Goal: Check status: Check status

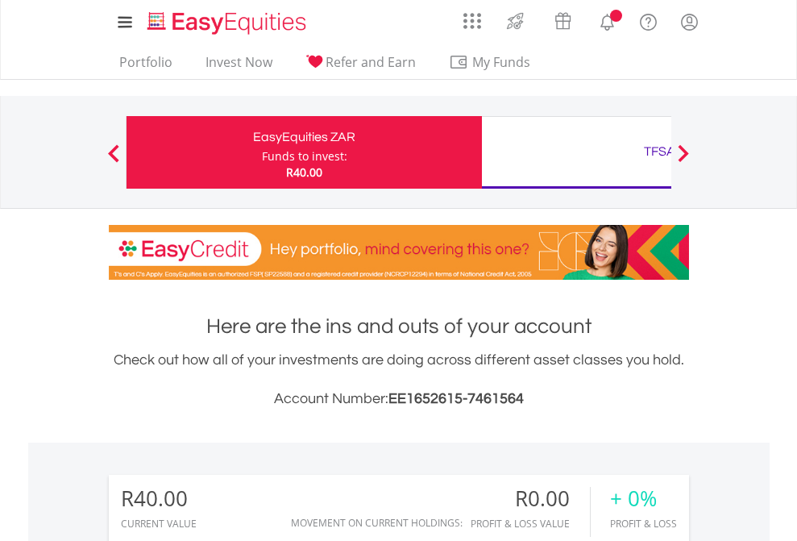
scroll to position [155, 253]
click at [262, 152] on div "Funds to invest:" at bounding box center [304, 156] width 85 height 16
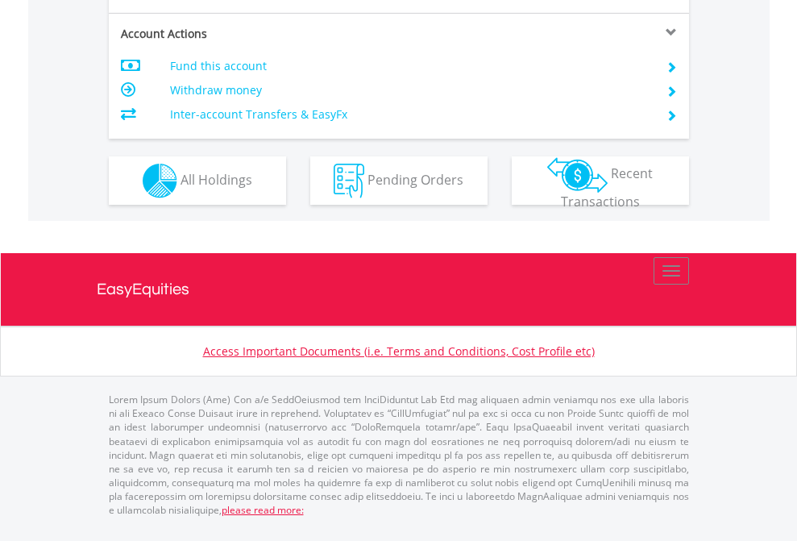
scroll to position [1407, 0]
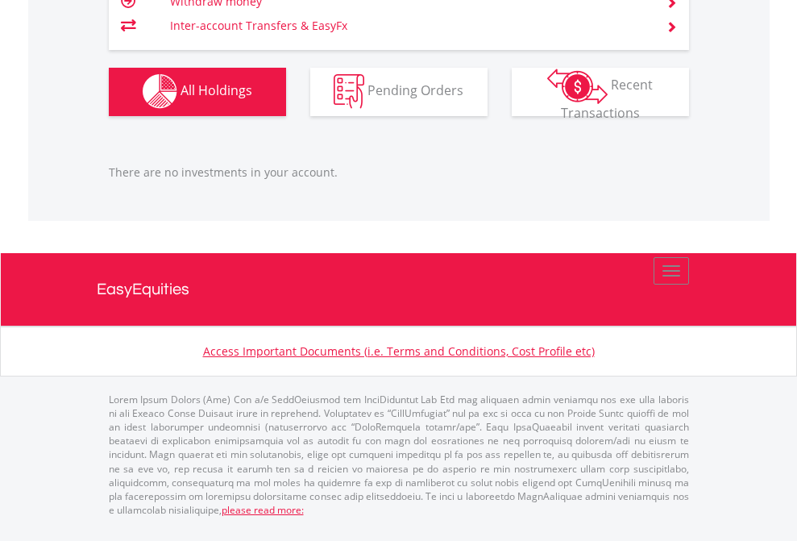
scroll to position [1596, 0]
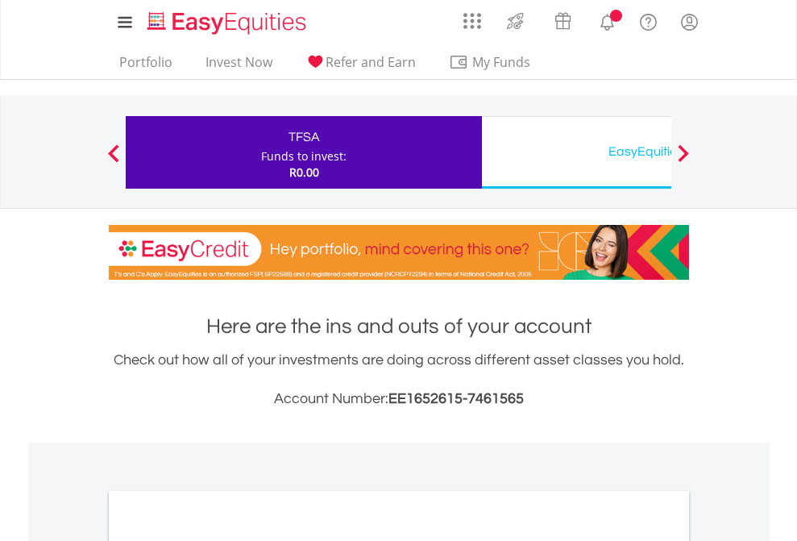
scroll to position [969, 0]
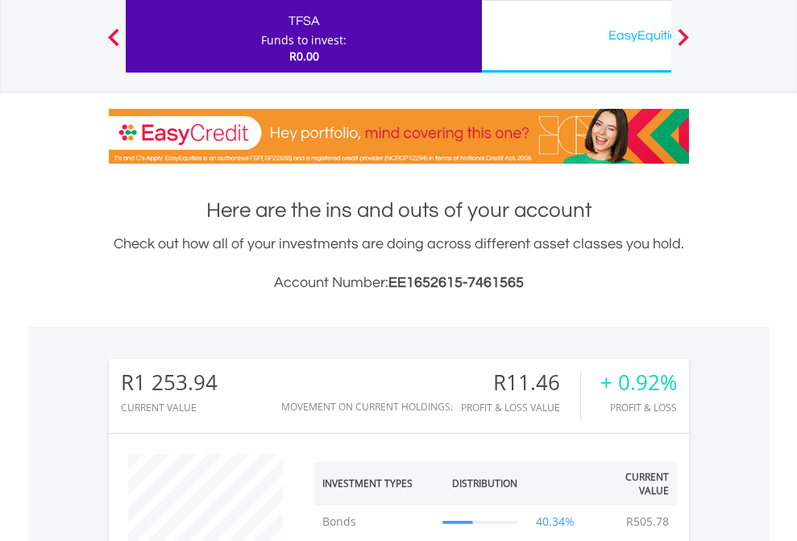
scroll to position [155, 253]
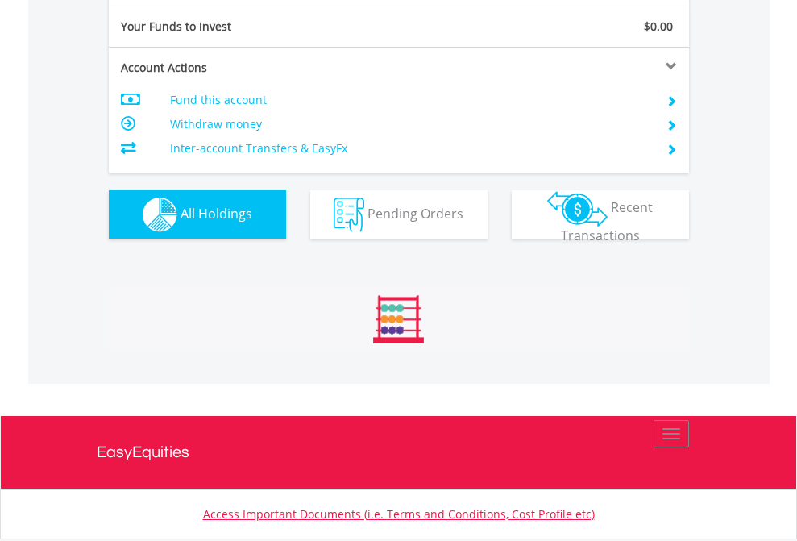
scroll to position [155, 253]
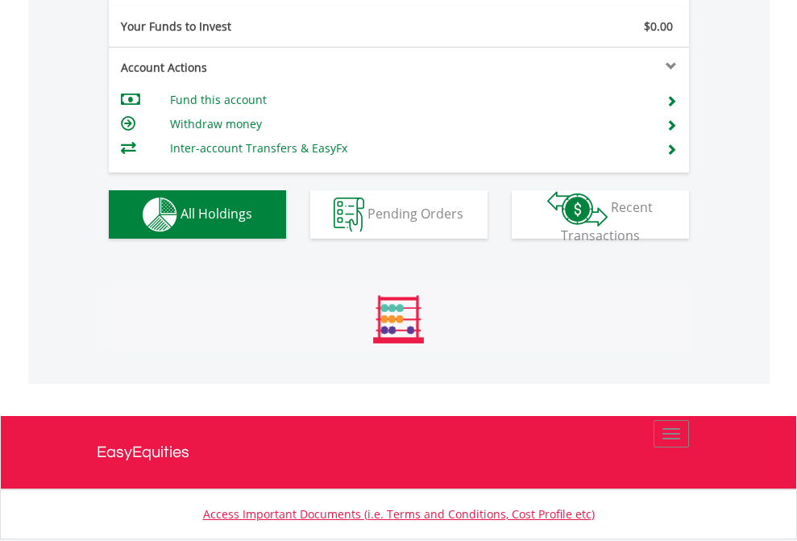
scroll to position [1793, 0]
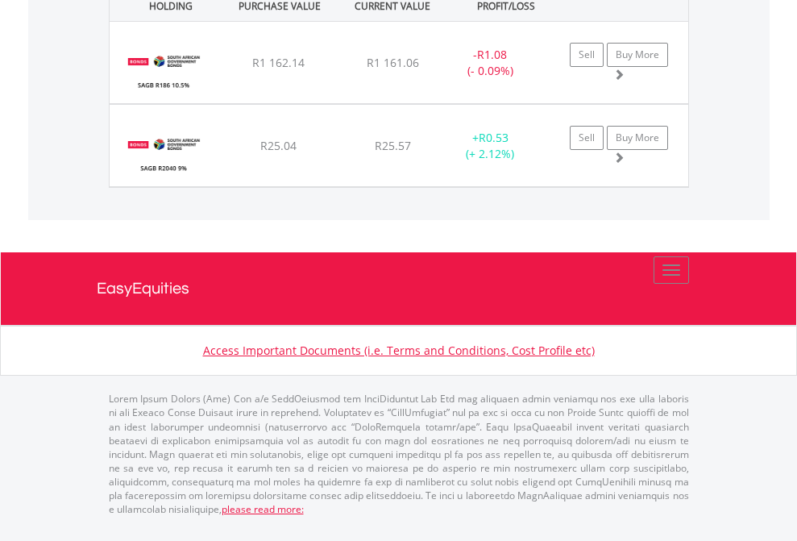
scroll to position [155, 253]
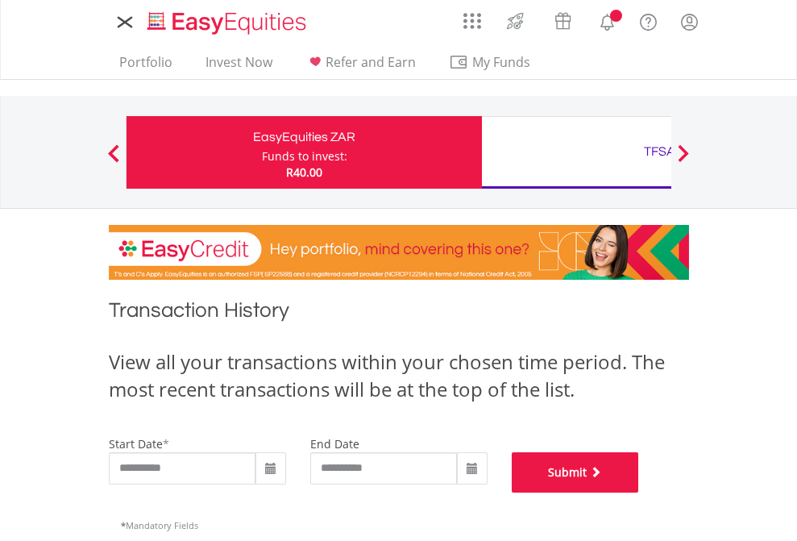
click at [639, 493] on button "Submit" at bounding box center [575, 472] width 127 height 40
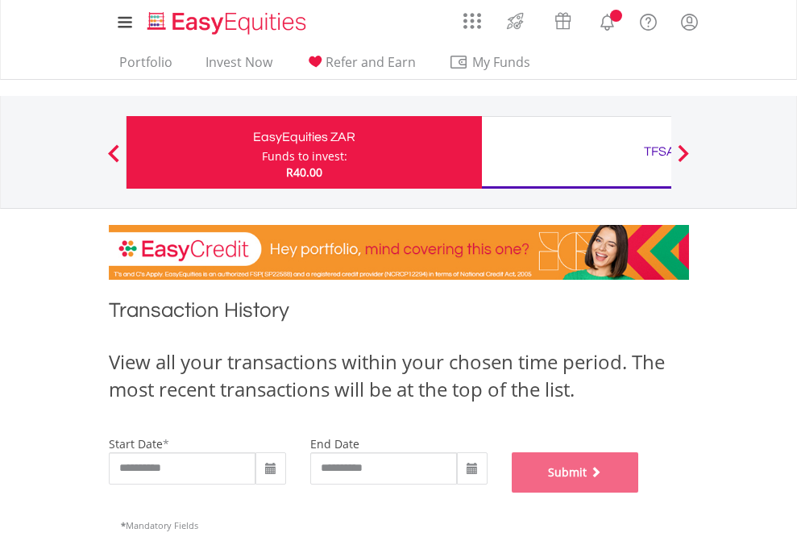
scroll to position [654, 0]
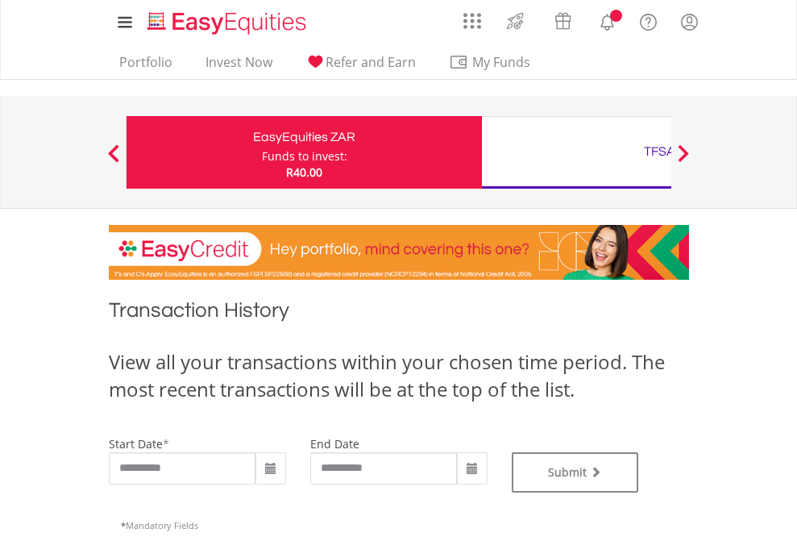
click at [577, 152] on div "TFSA" at bounding box center [660, 151] width 336 height 23
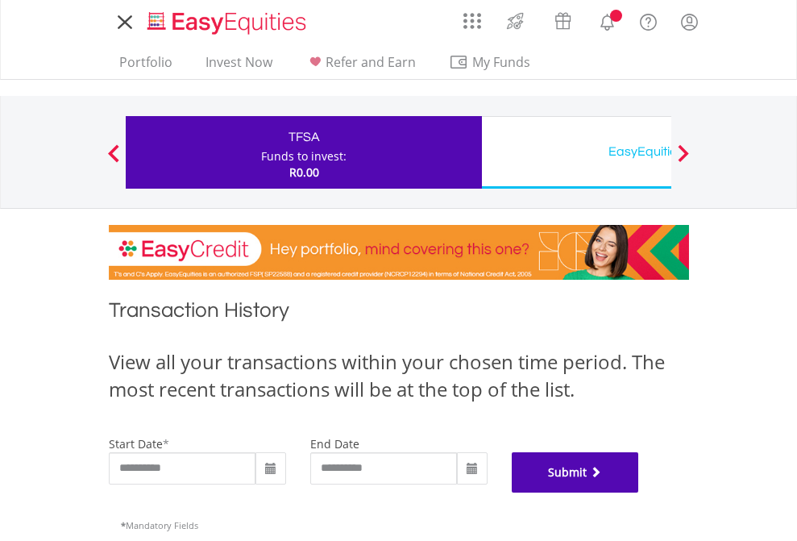
click at [639, 493] on button "Submit" at bounding box center [575, 472] width 127 height 40
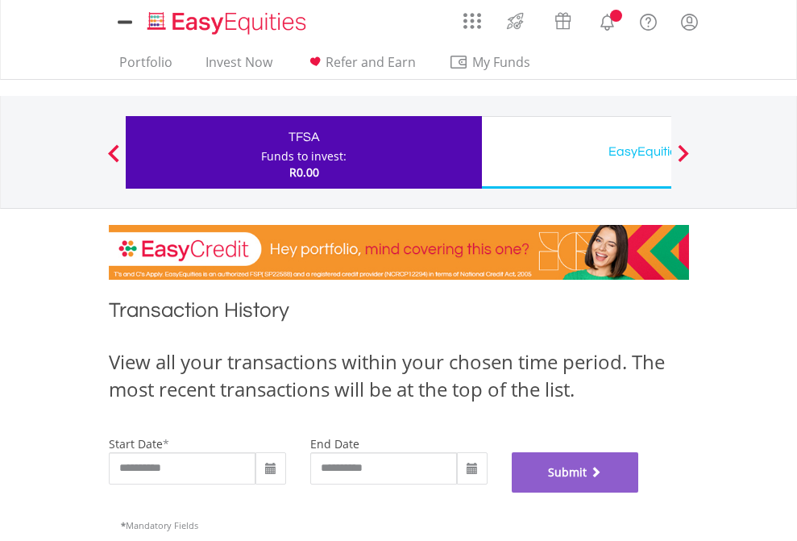
scroll to position [654, 0]
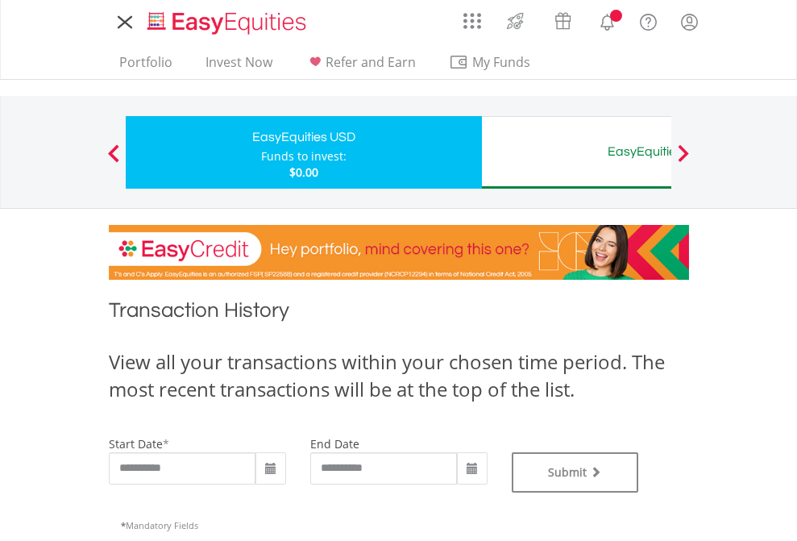
type input "**********"
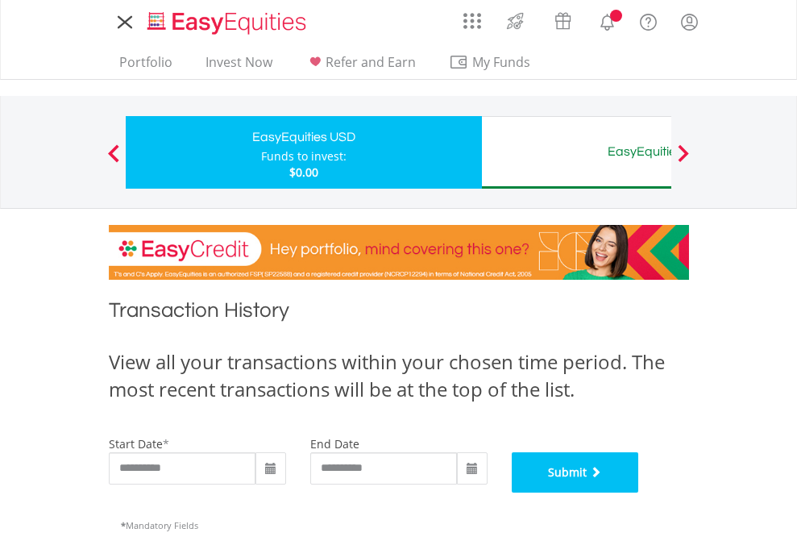
click at [639, 493] on button "Submit" at bounding box center [575, 472] width 127 height 40
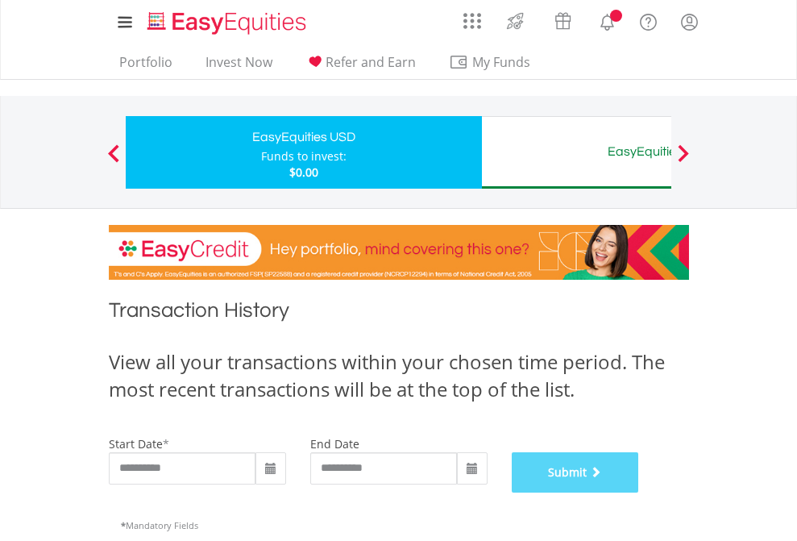
scroll to position [654, 0]
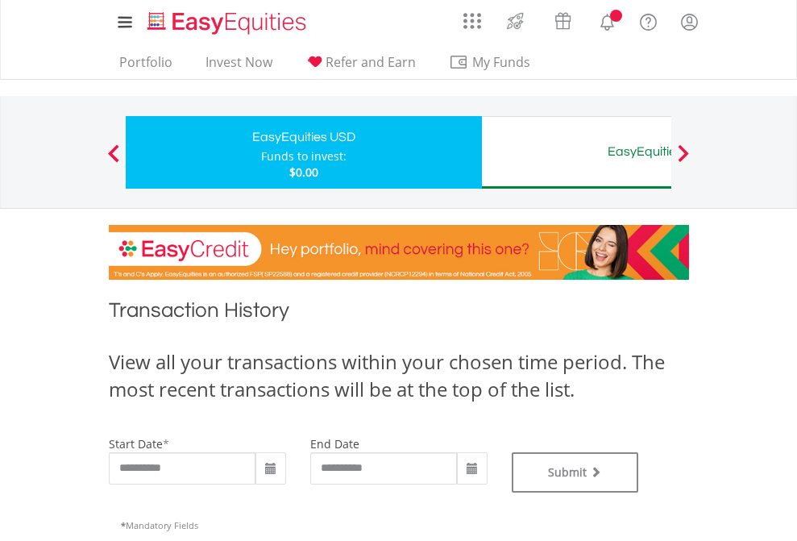
click at [577, 152] on div "EasyEquities AUD" at bounding box center [660, 151] width 336 height 23
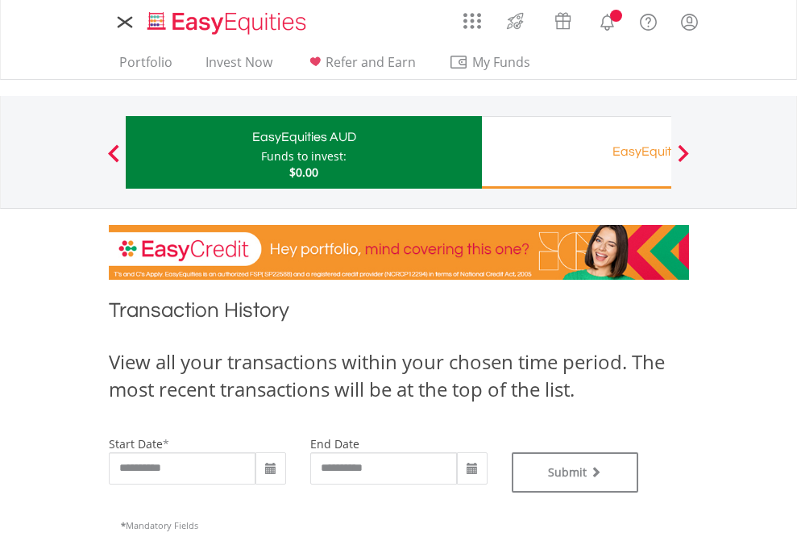
type input "**********"
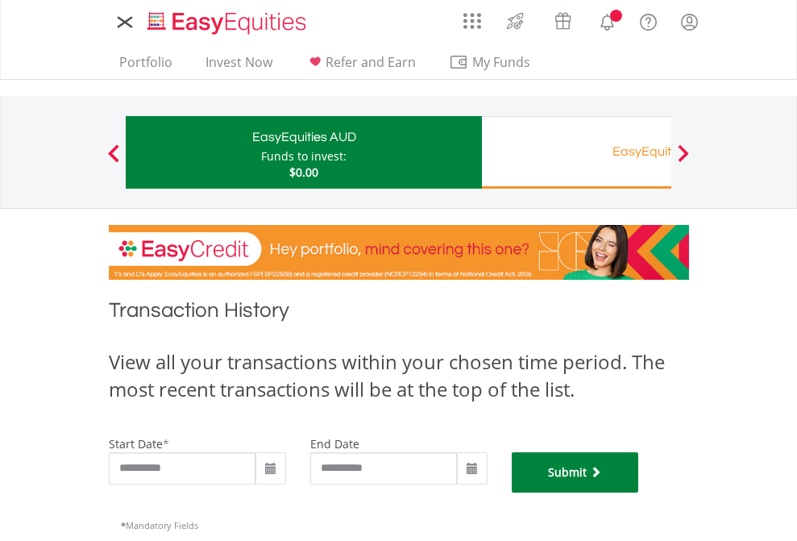
click at [639, 493] on button "Submit" at bounding box center [575, 472] width 127 height 40
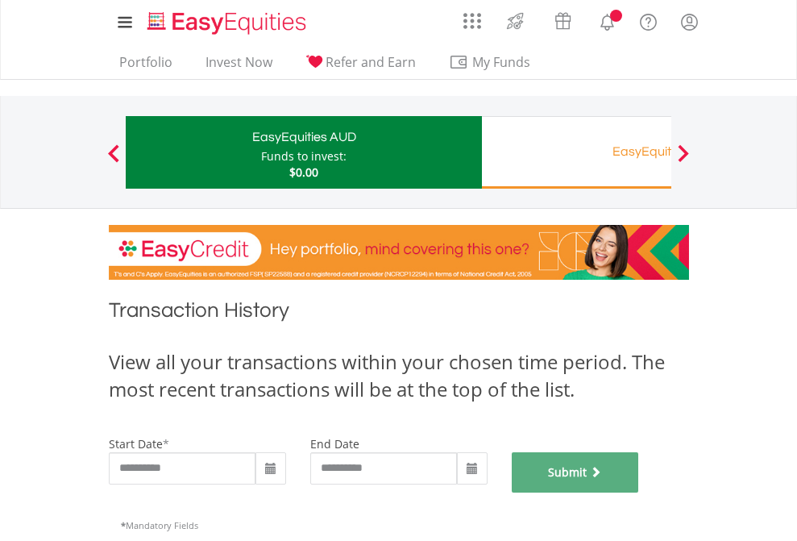
scroll to position [654, 0]
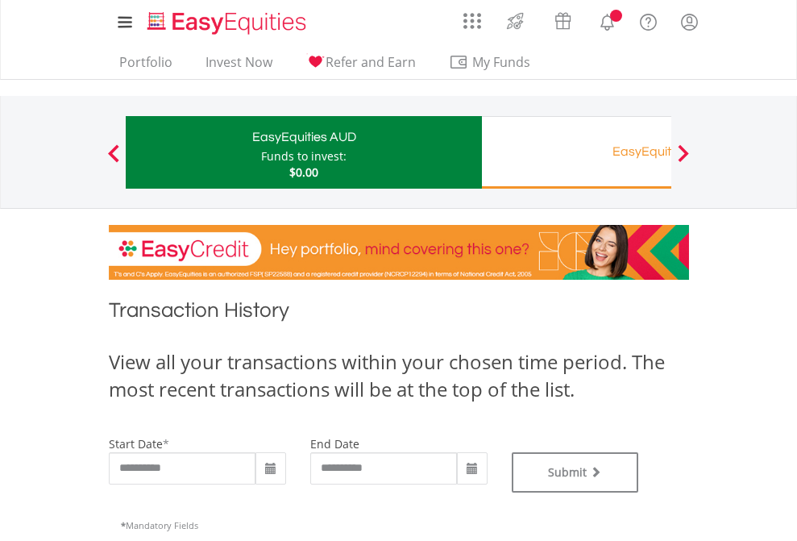
click at [577, 152] on div "EasyEquities RA" at bounding box center [660, 151] width 336 height 23
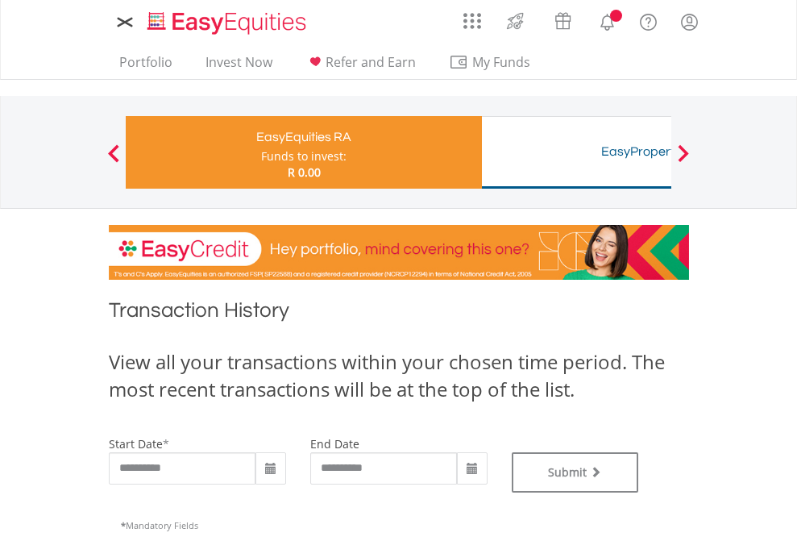
type input "**********"
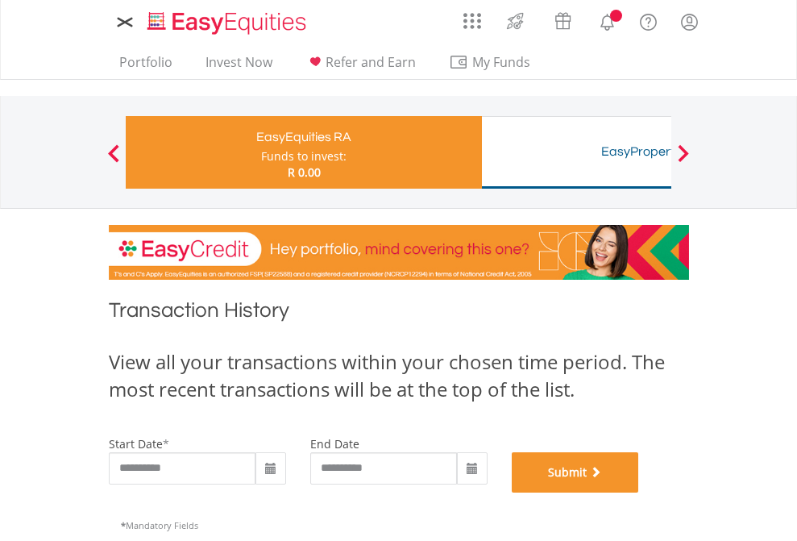
click at [639, 493] on button "Submit" at bounding box center [575, 472] width 127 height 40
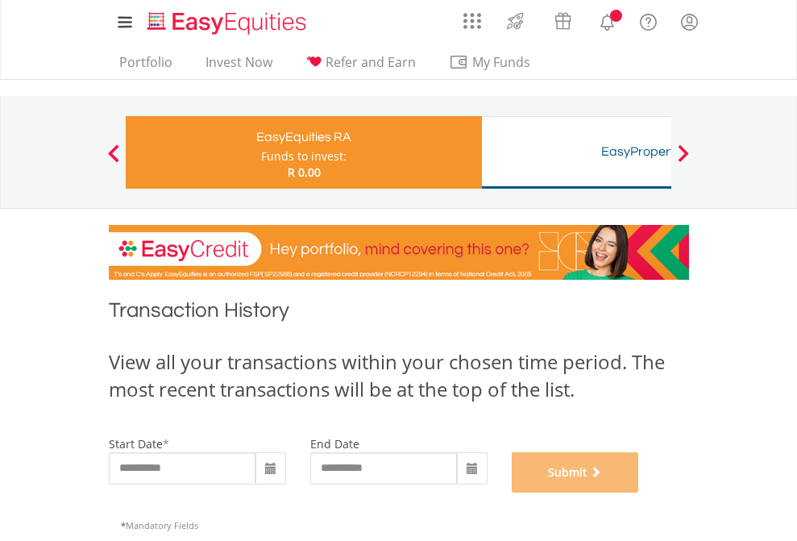
scroll to position [654, 0]
